Goal: Information Seeking & Learning: Learn about a topic

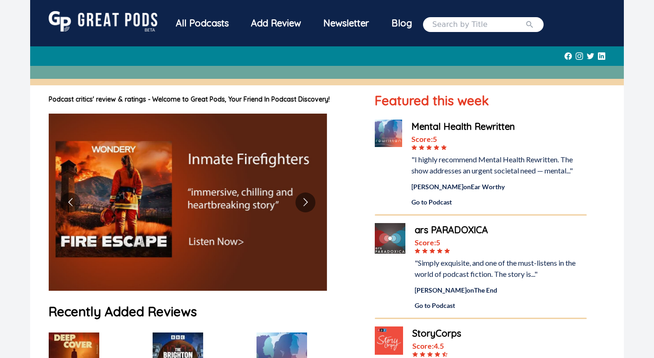
click at [200, 22] on div "All Podcasts" at bounding box center [202, 23] width 75 height 24
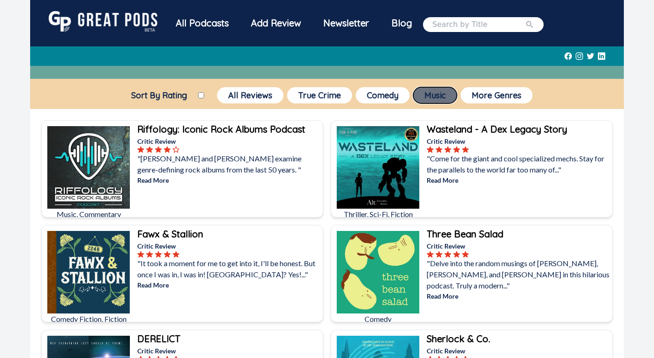
click at [428, 97] on button "Music" at bounding box center [435, 95] width 44 height 16
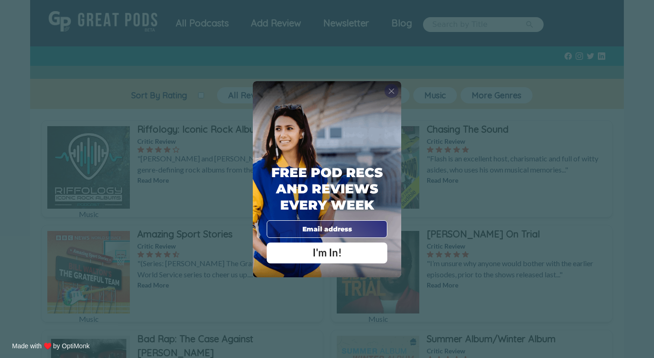
click at [391, 90] on span "X" at bounding box center [391, 90] width 6 height 9
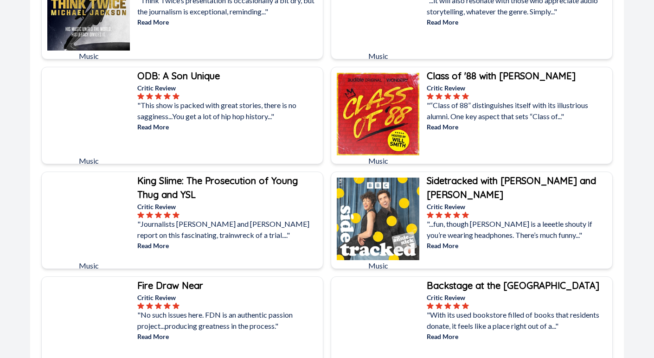
scroll to position [2470, 0]
